Goal: Task Accomplishment & Management: Use online tool/utility

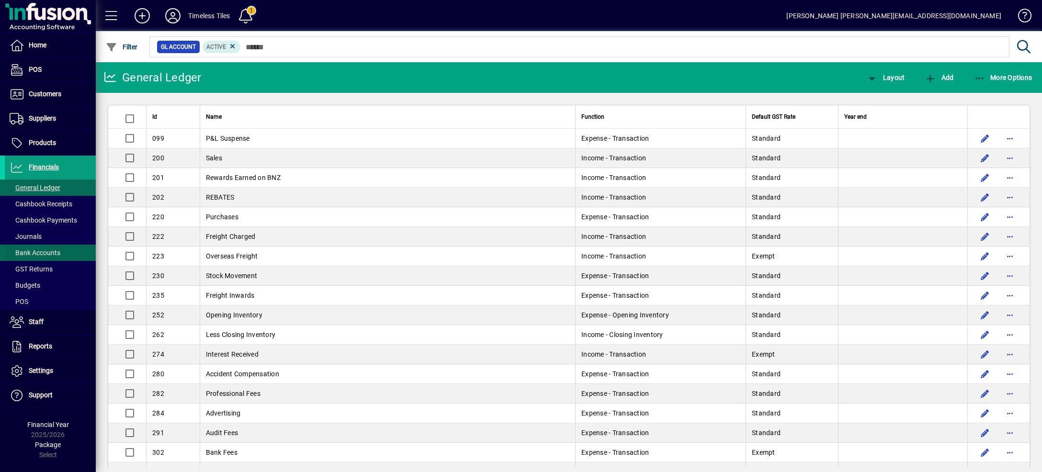
click at [61, 249] on span at bounding box center [50, 252] width 91 height 23
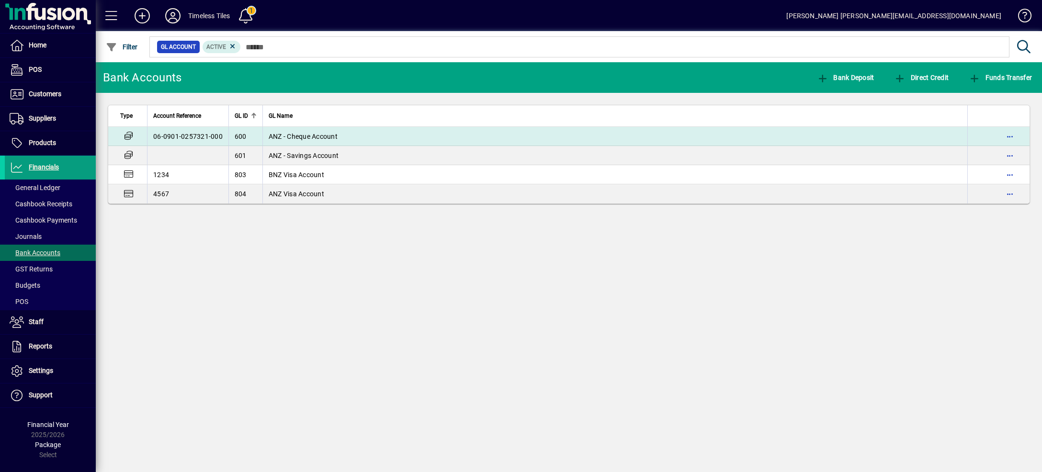
click at [292, 132] on td "ANZ - Cheque Account" at bounding box center [614, 136] width 705 height 19
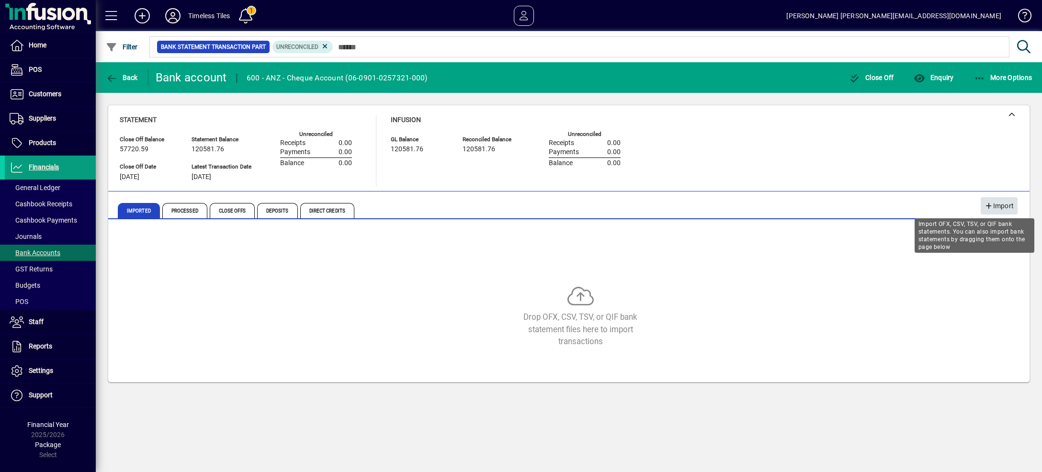
click at [1004, 205] on span "Import" at bounding box center [998, 206] width 29 height 16
